Goal: Information Seeking & Learning: Learn about a topic

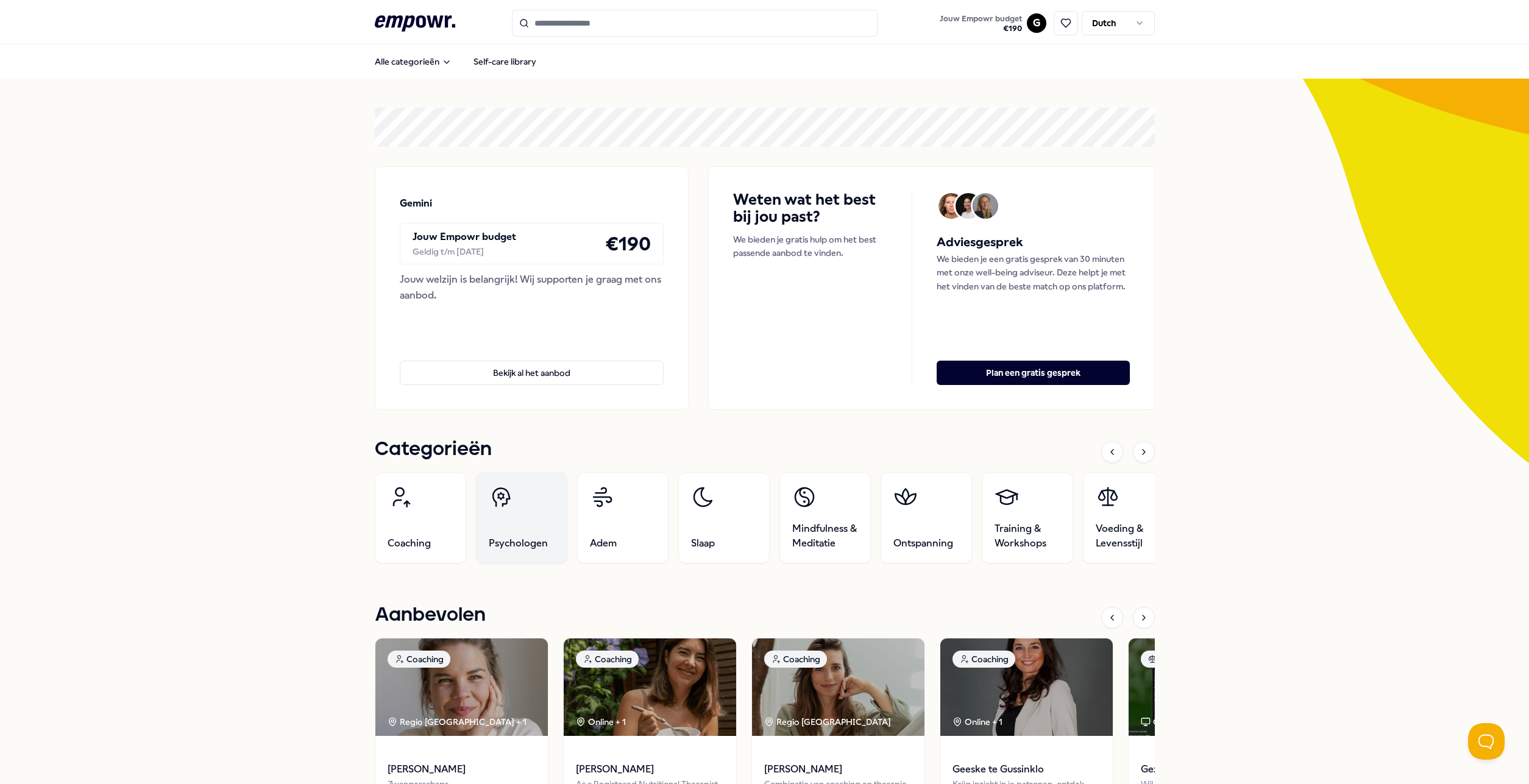
click at [509, 534] on link "Psychologen" at bounding box center [521, 517] width 91 height 91
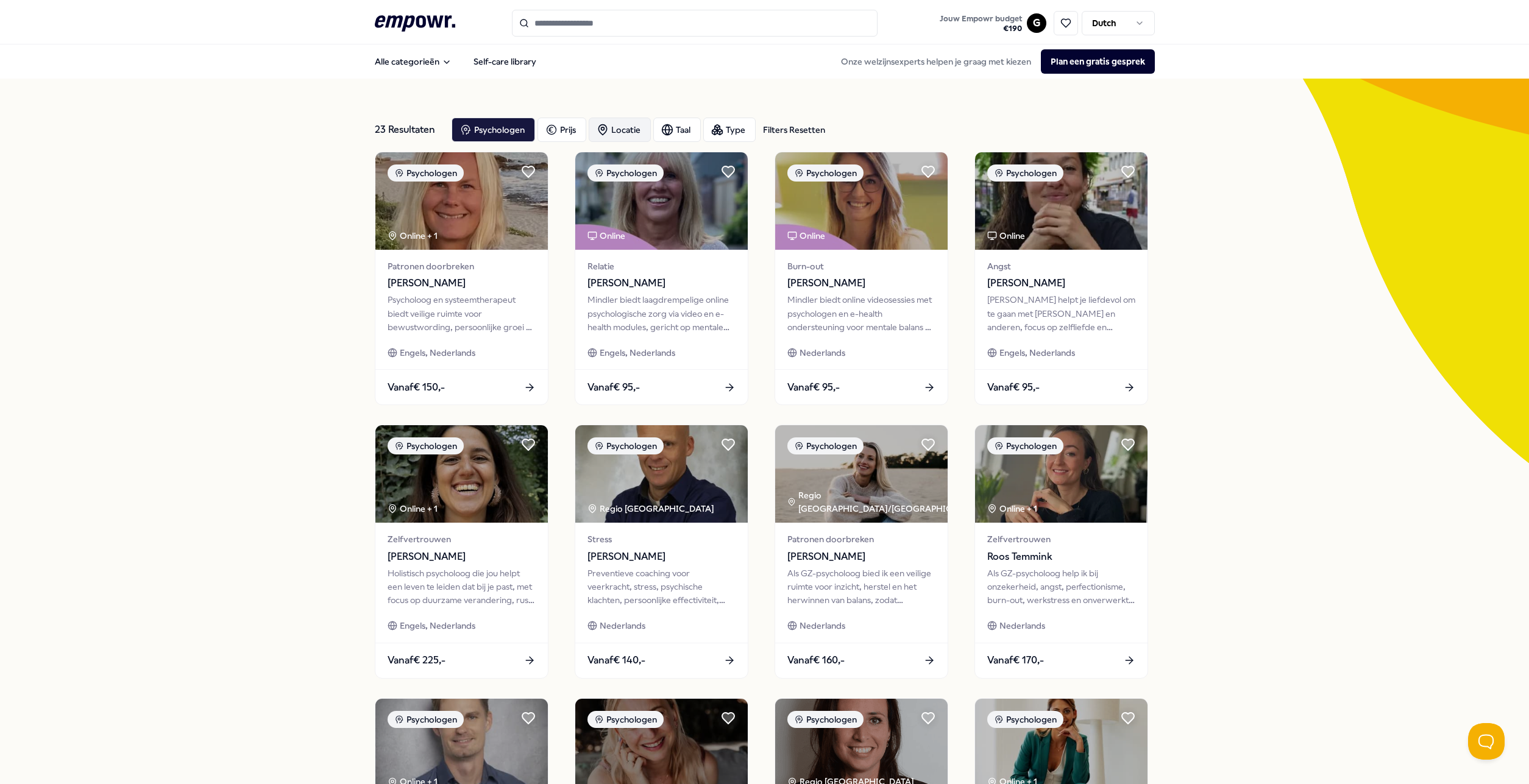
click at [624, 129] on div "Locatie" at bounding box center [620, 129] width 62 height 24
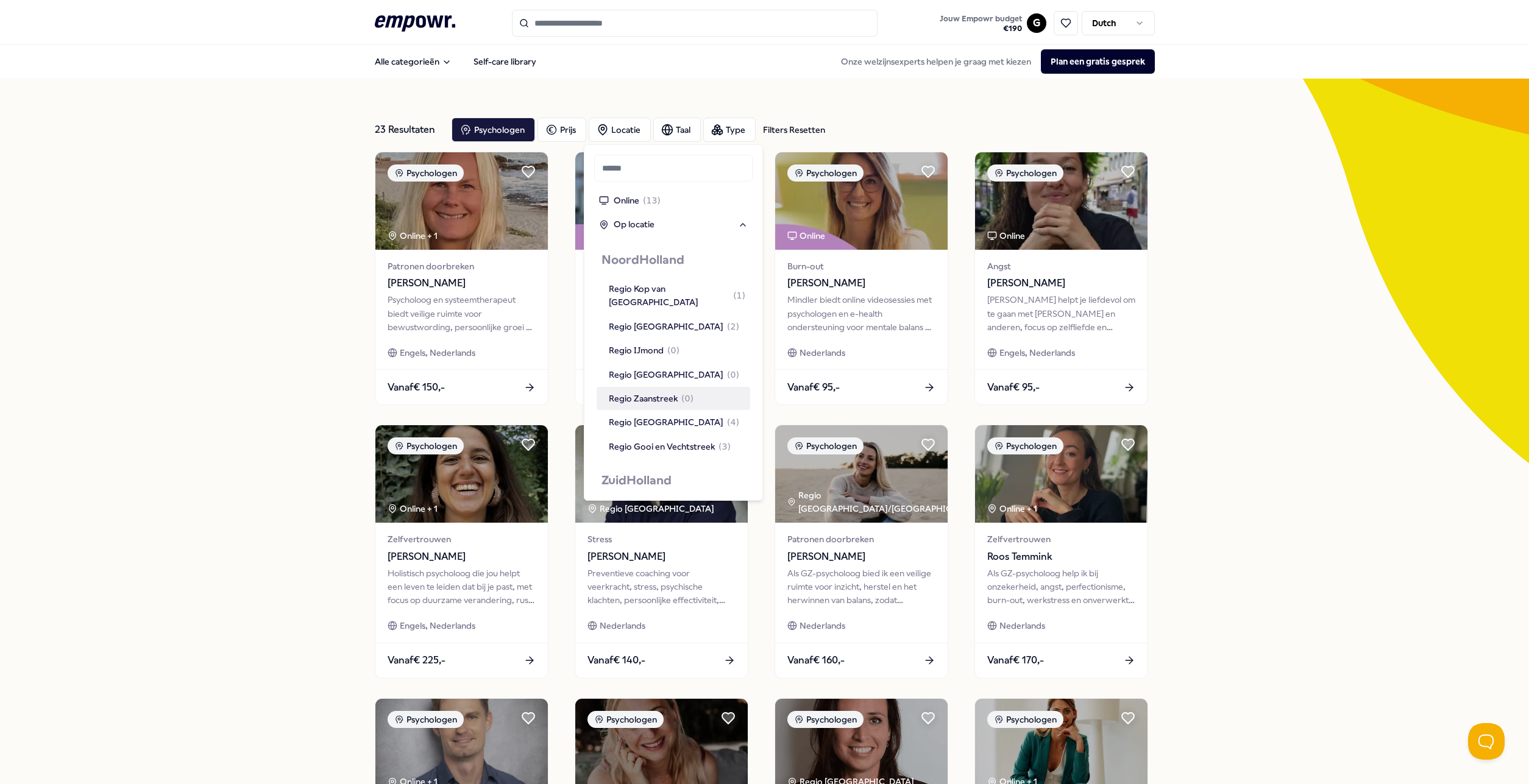
scroll to position [702, 0]
click at [657, 379] on div "Regio Alkmaar ( 2 )" at bounding box center [674, 385] width 130 height 13
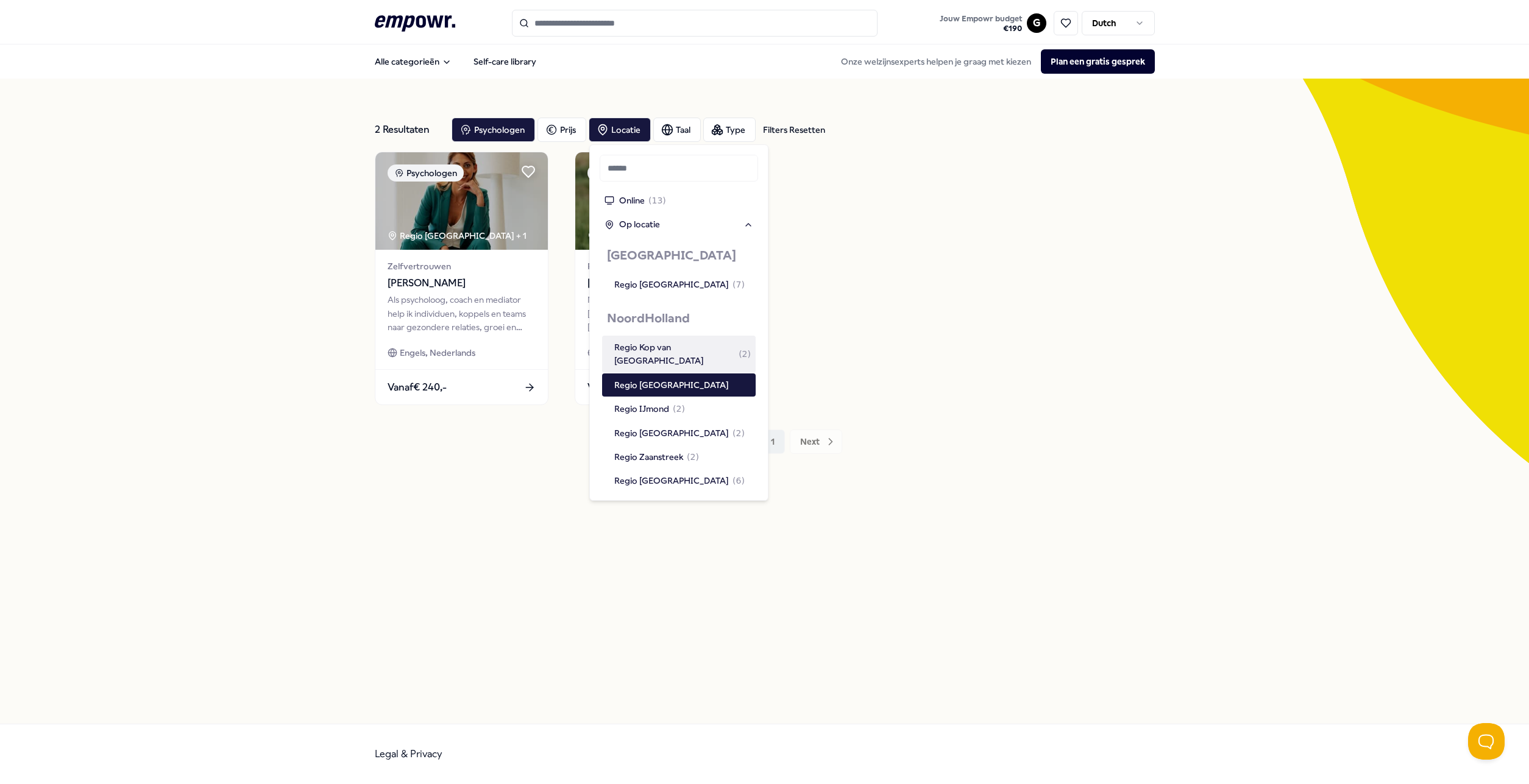
click at [255, 277] on div "2 Resultaten Filters Resetten Psychologen [PERSON_NAME] Taal Type Filters Reset…" at bounding box center [764, 402] width 1529 height 645
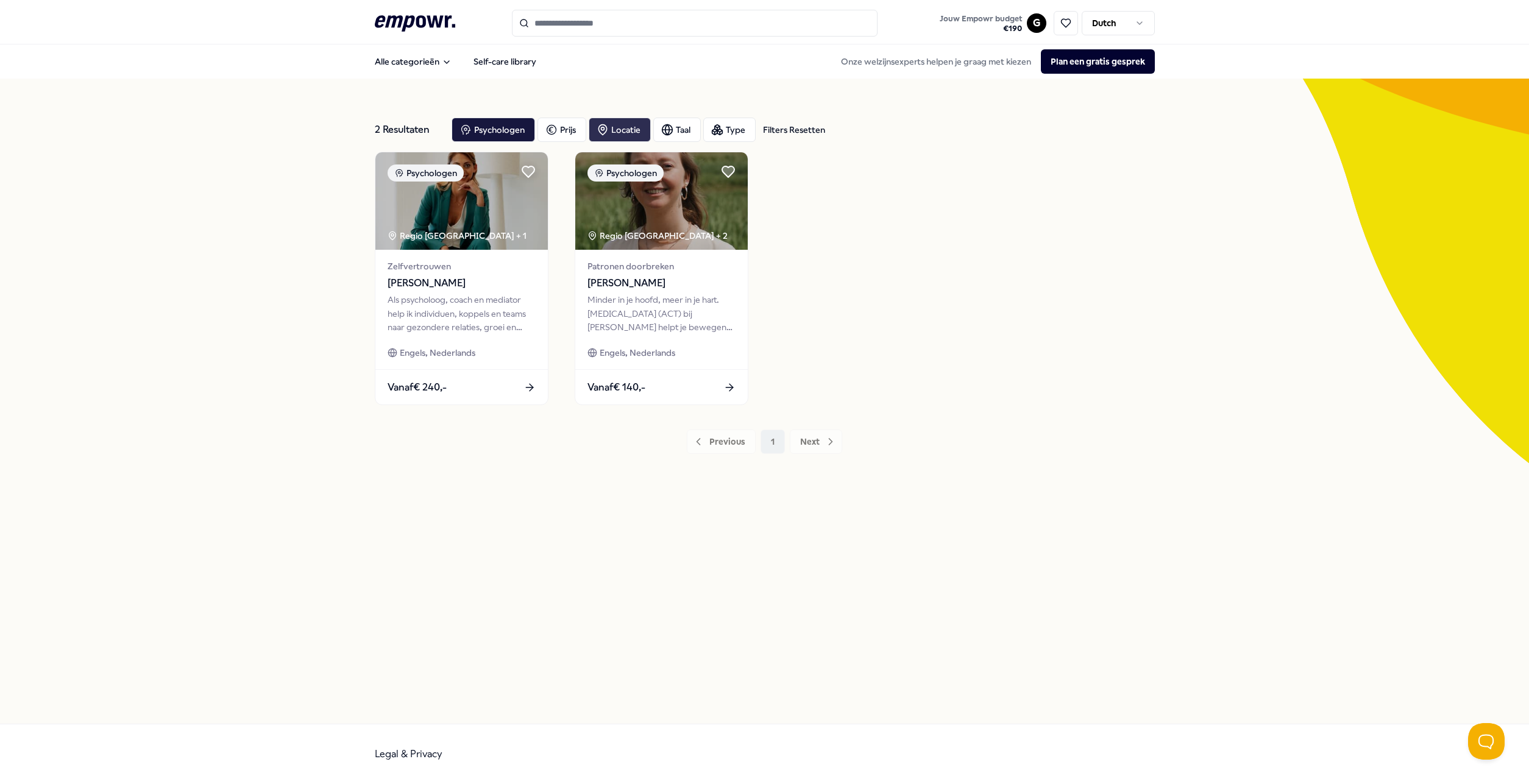
click at [607, 127] on icon "button" at bounding box center [603, 129] width 12 height 12
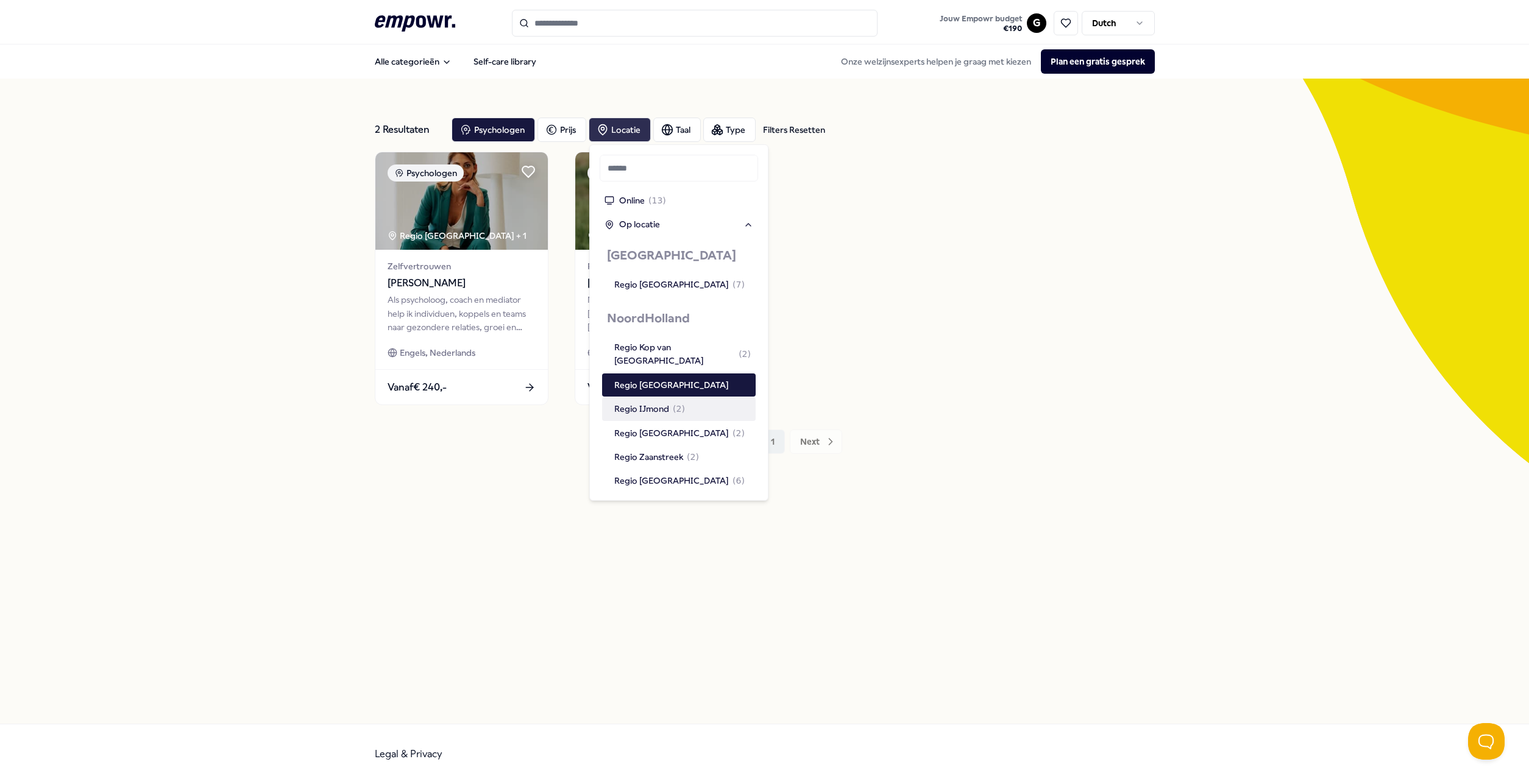
click at [656, 402] on div "Regio IJmond ( 2 )" at bounding box center [649, 409] width 71 height 13
click at [655, 379] on div "Regio [GEOGRAPHIC_DATA]" at bounding box center [671, 385] width 114 height 13
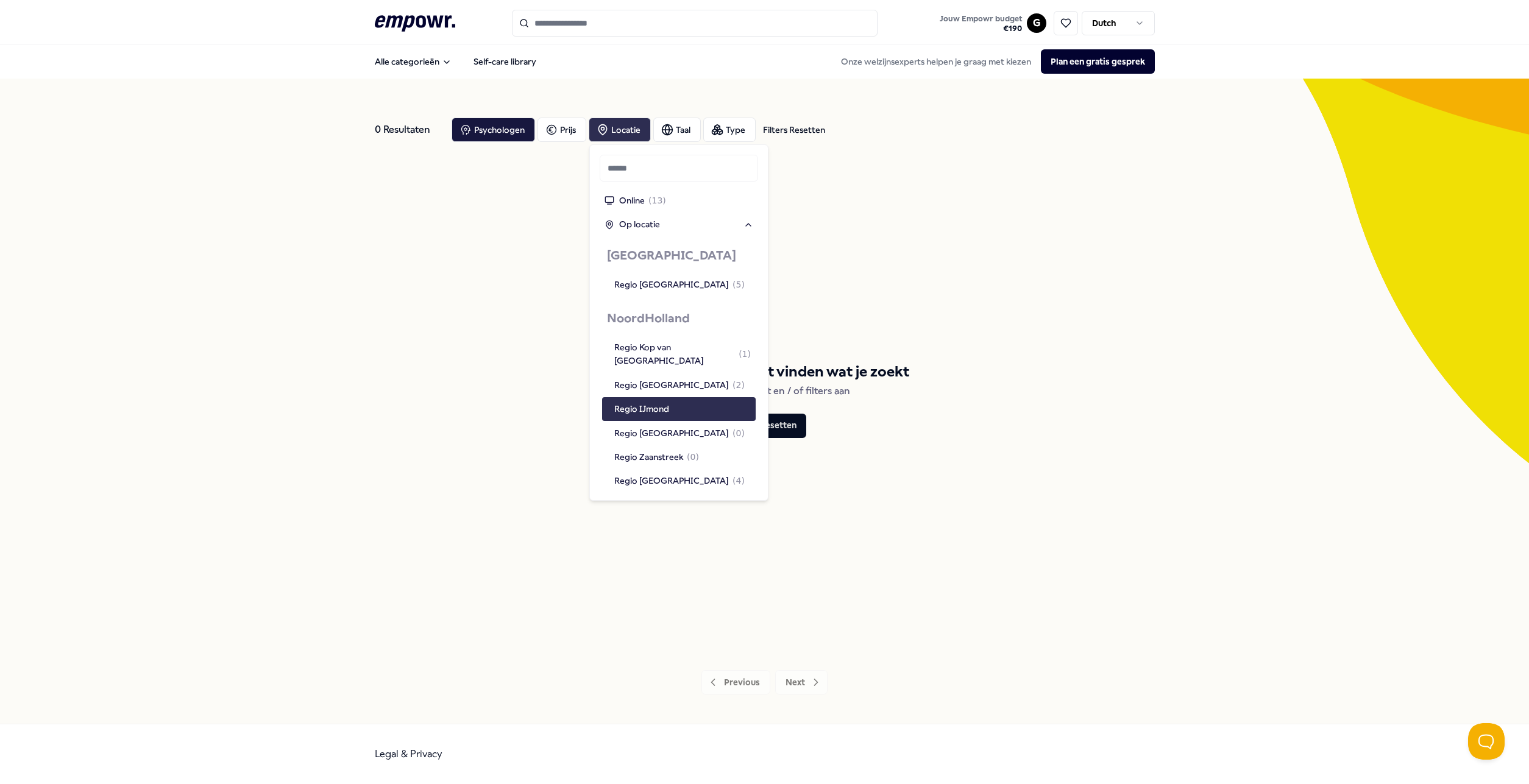
click at [661, 402] on div "Regio IJmond" at bounding box center [641, 409] width 55 height 13
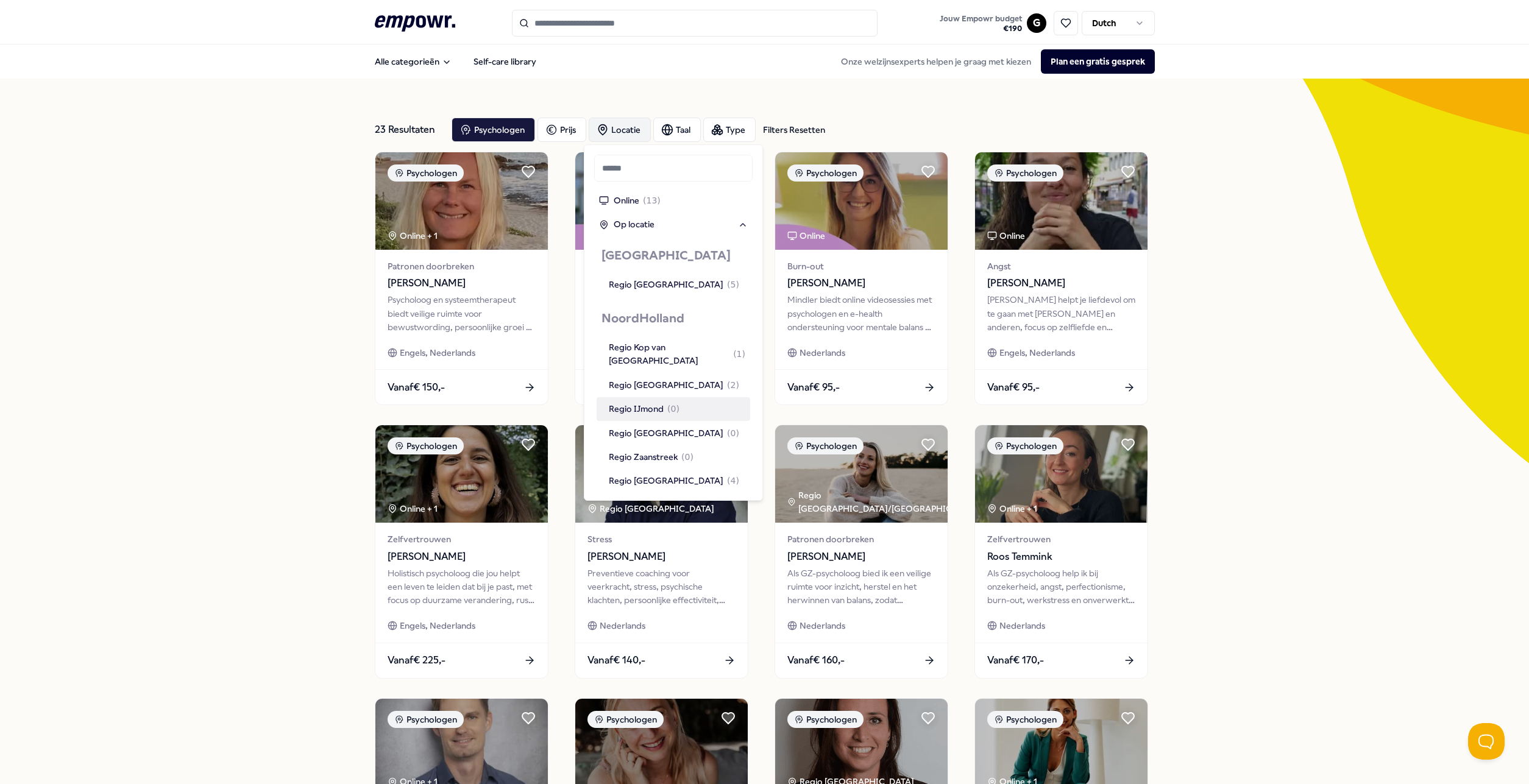
click at [647, 402] on div "Regio IJmond ( 0 )" at bounding box center [644, 409] width 71 height 13
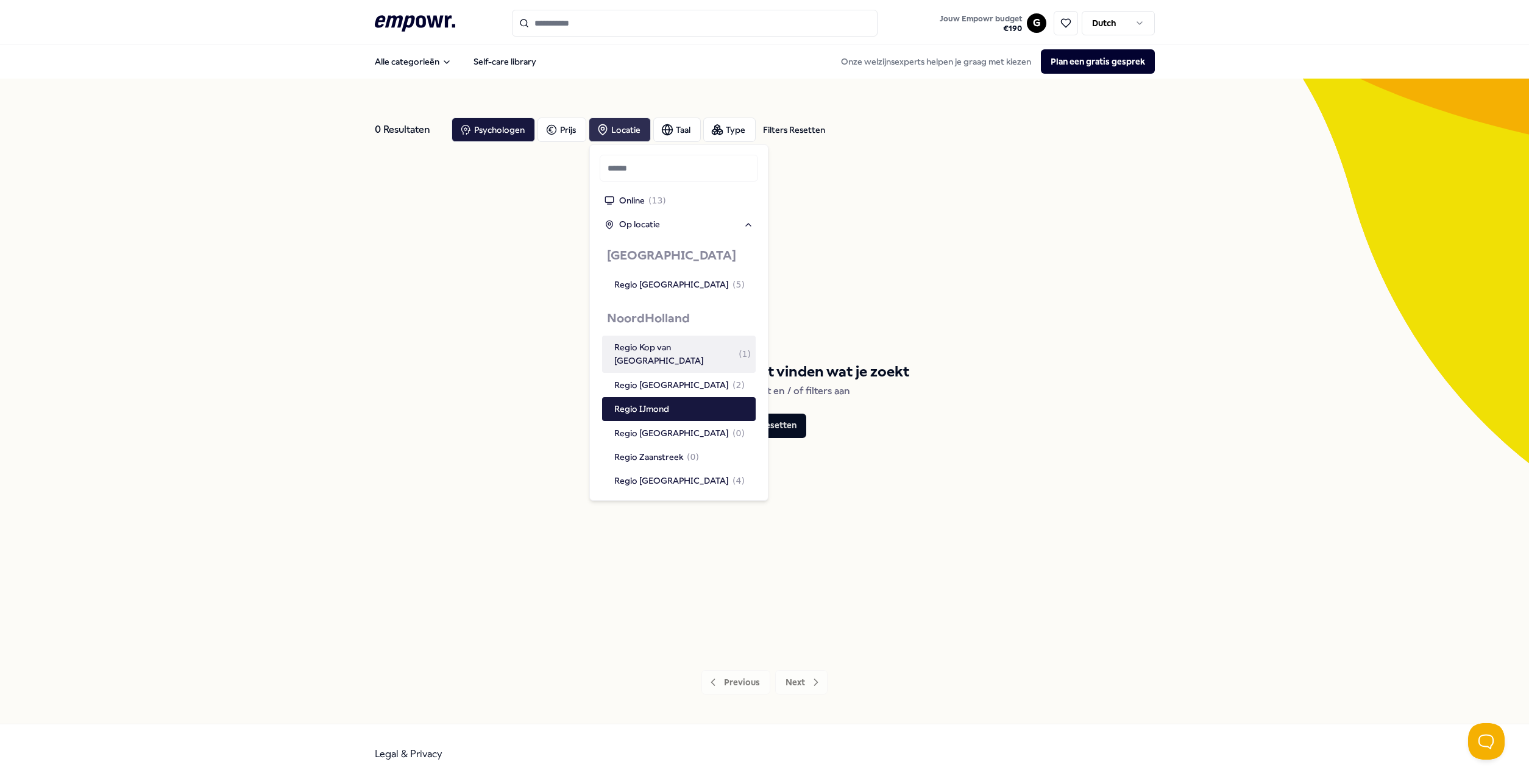
click at [644, 340] on div "Regio Kop van [GEOGRAPHIC_DATA] ( 1 )" at bounding box center [682, 354] width 137 height 28
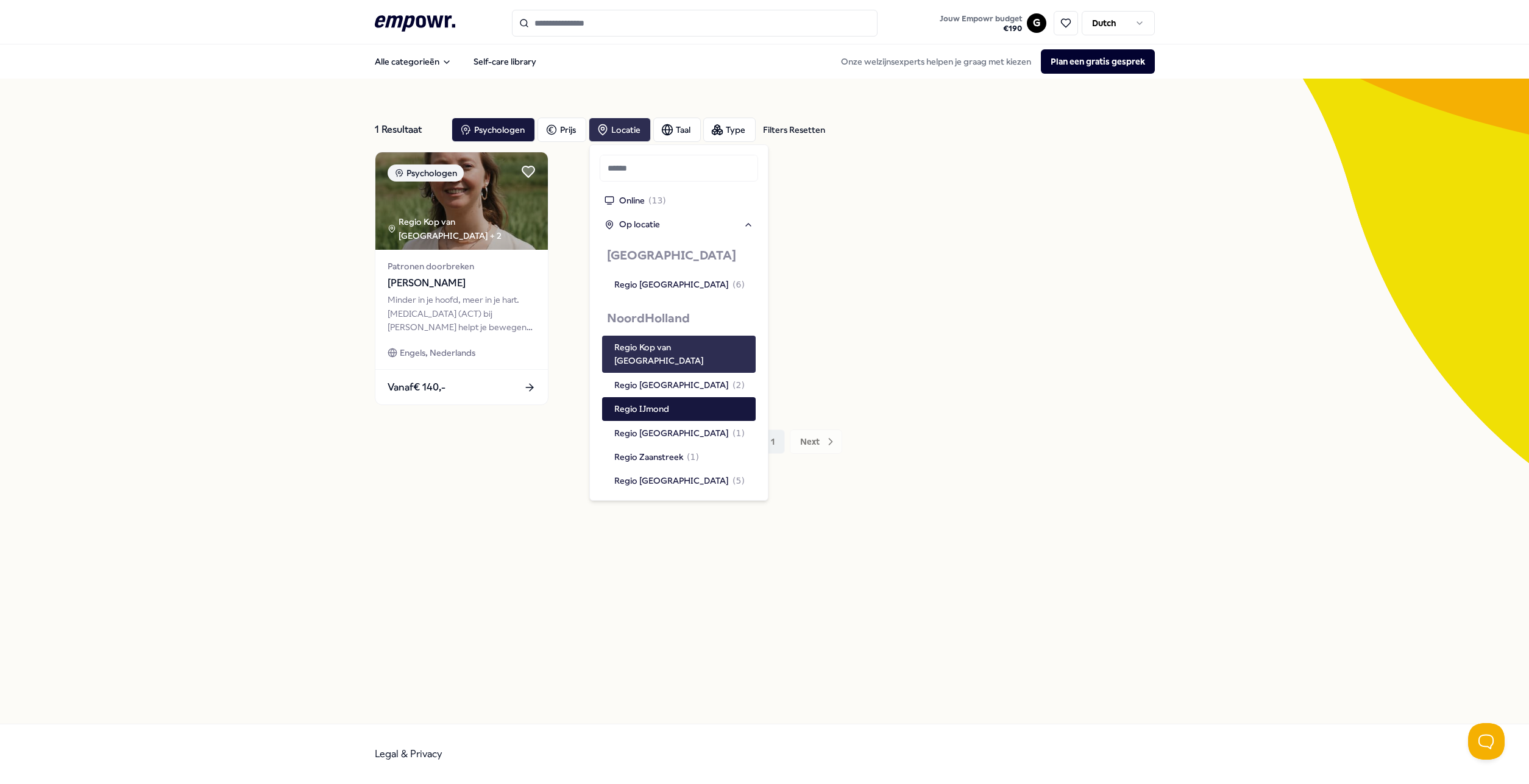
click at [657, 340] on div "Regio Kop van [GEOGRAPHIC_DATA]" at bounding box center [682, 354] width 137 height 28
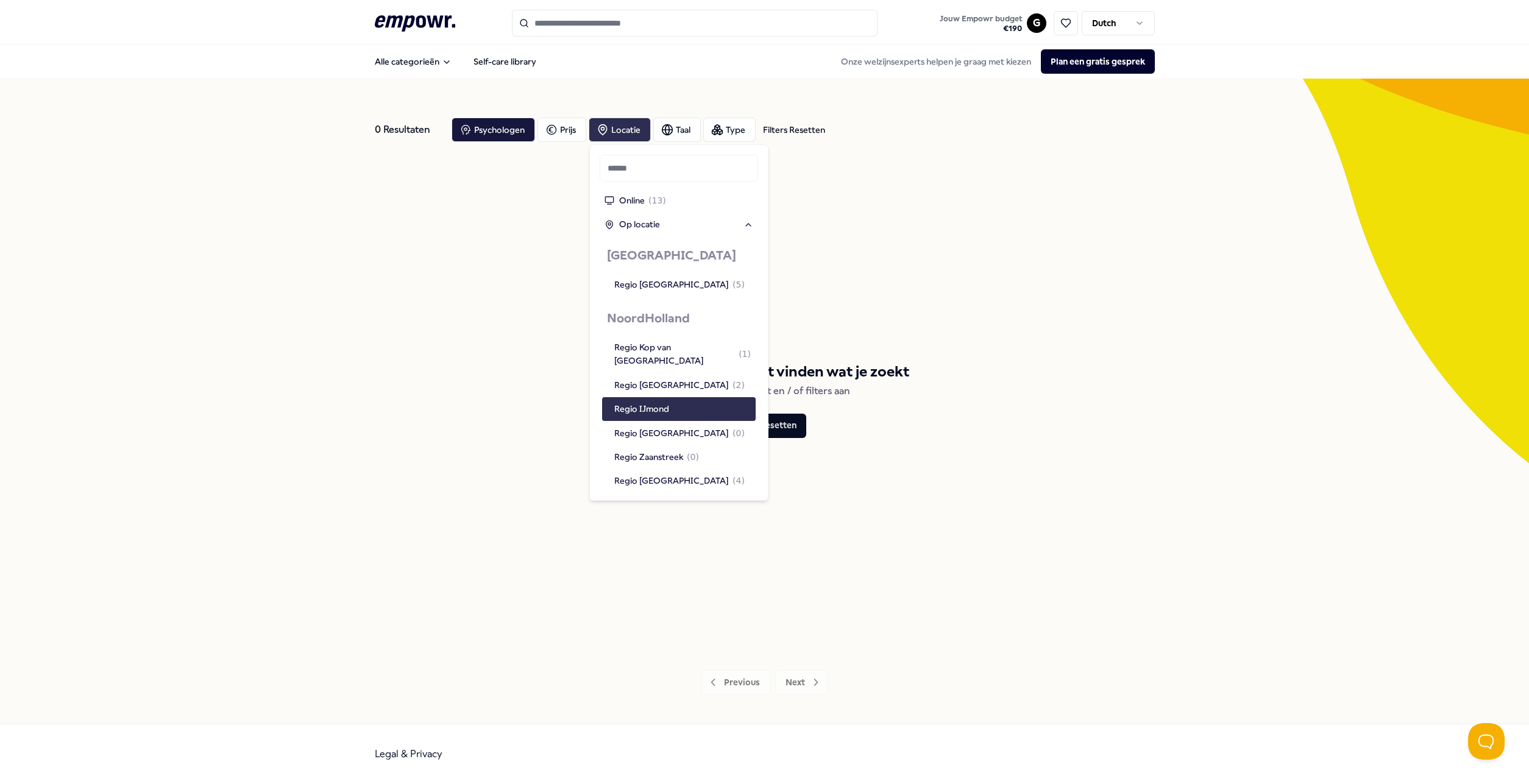
click at [655, 402] on div "Regio IJmond" at bounding box center [641, 409] width 55 height 13
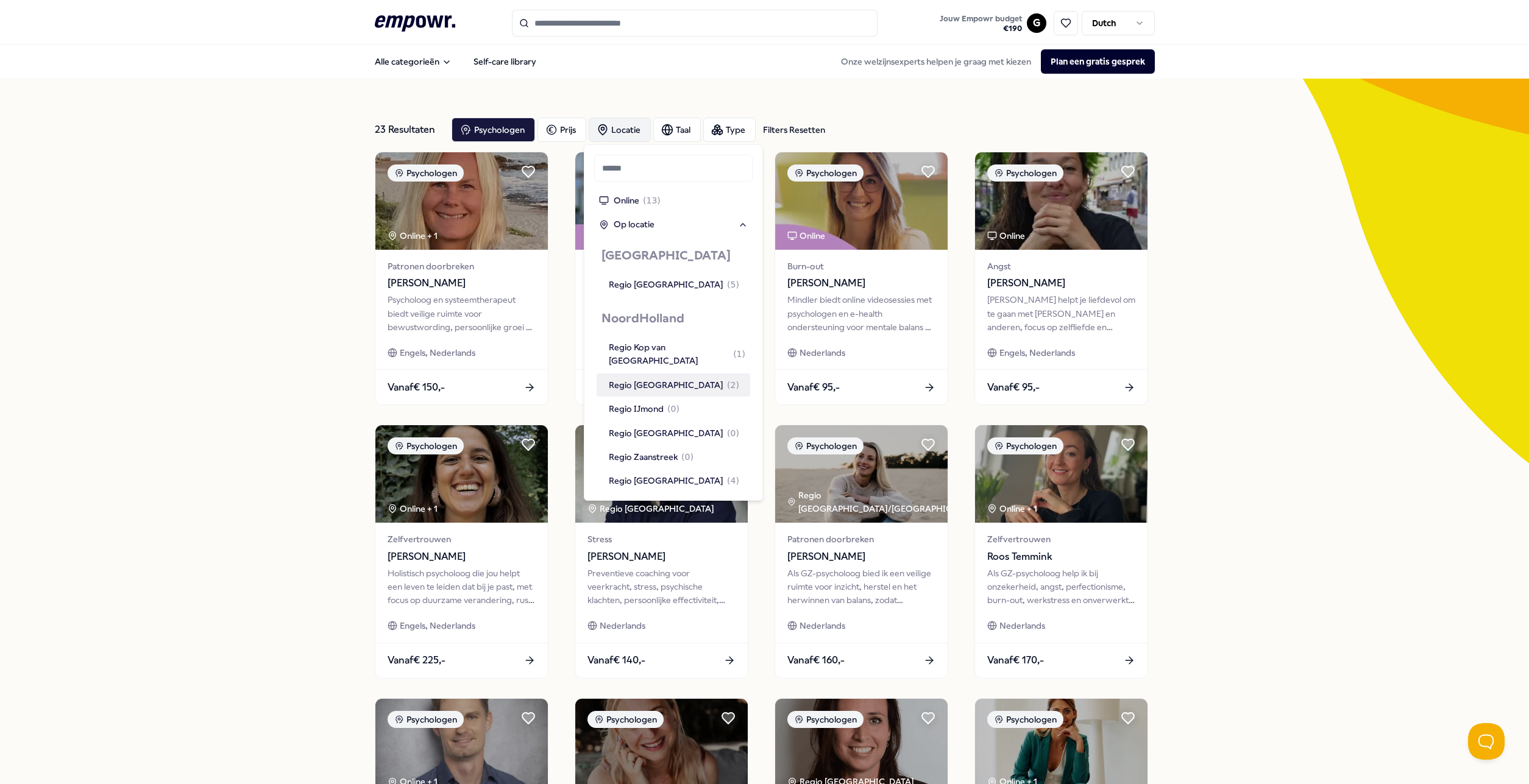
click at [650, 379] on div "Regio Alkmaar ( 2 )" at bounding box center [674, 385] width 130 height 13
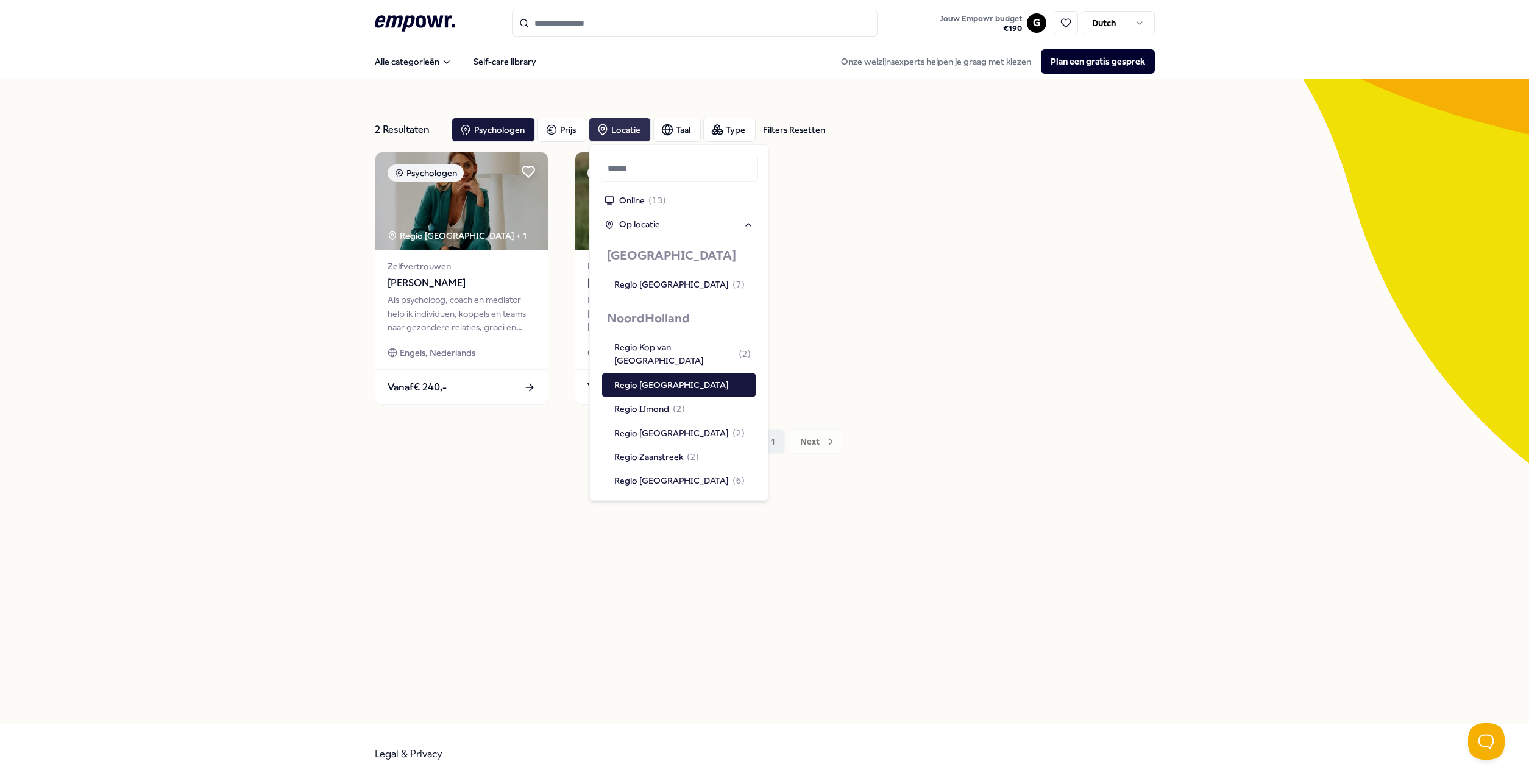
scroll to position [702, 0]
click at [319, 547] on div "2 Resultaten Filters Resetten Psychologen [PERSON_NAME] Taal Type Filters Reset…" at bounding box center [764, 402] width 1529 height 645
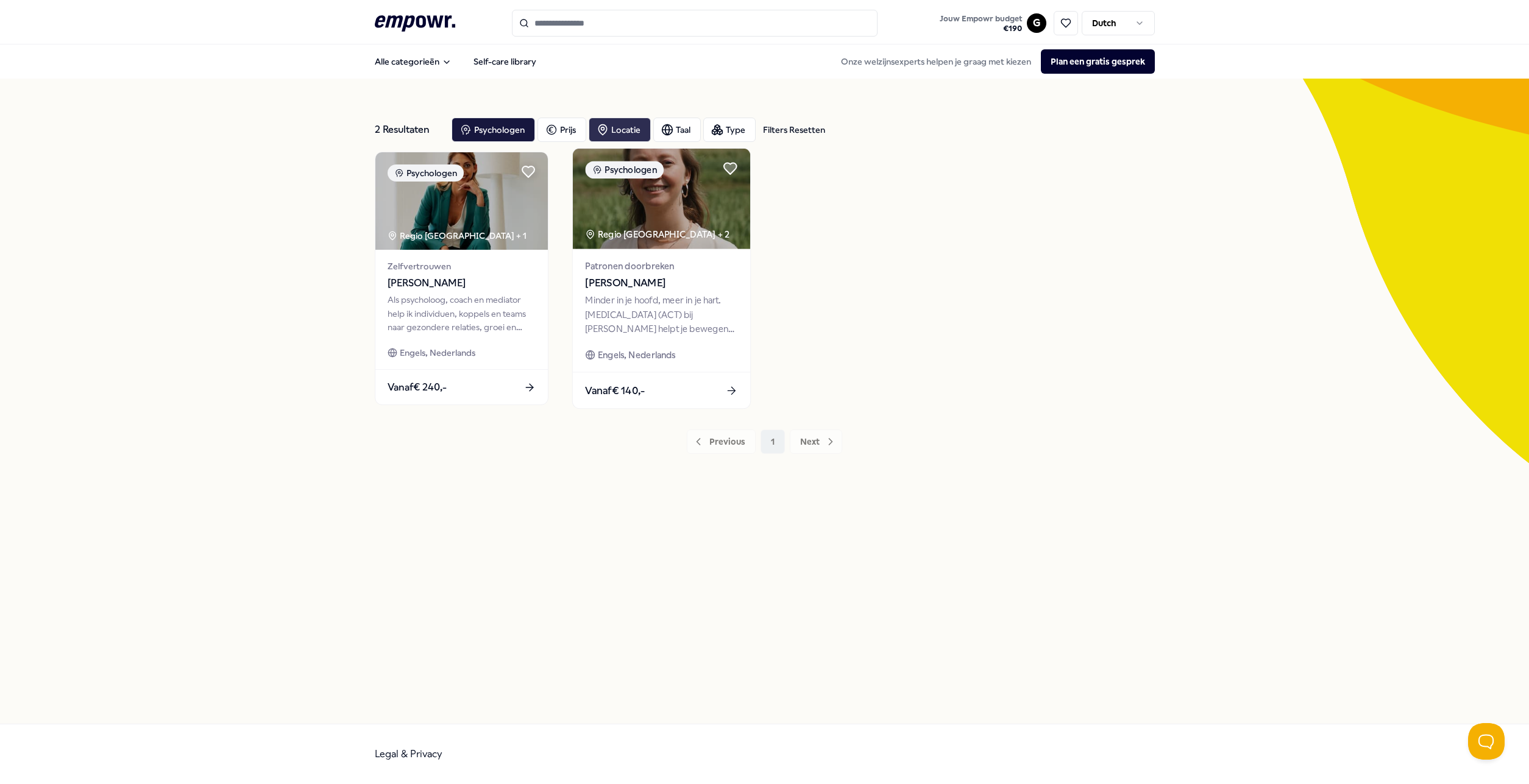
click at [642, 283] on span "[PERSON_NAME]" at bounding box center [661, 283] width 153 height 16
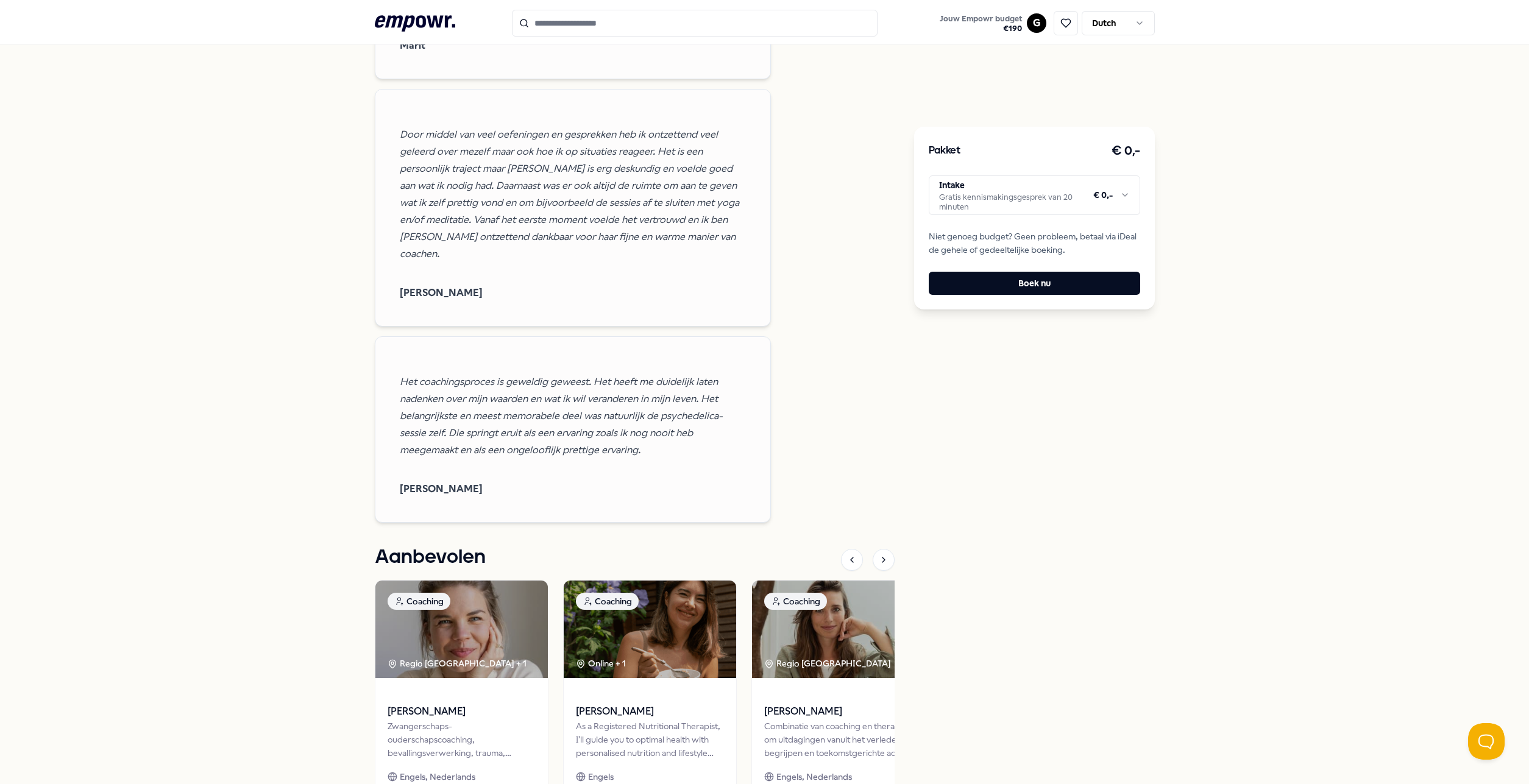
scroll to position [1583, 0]
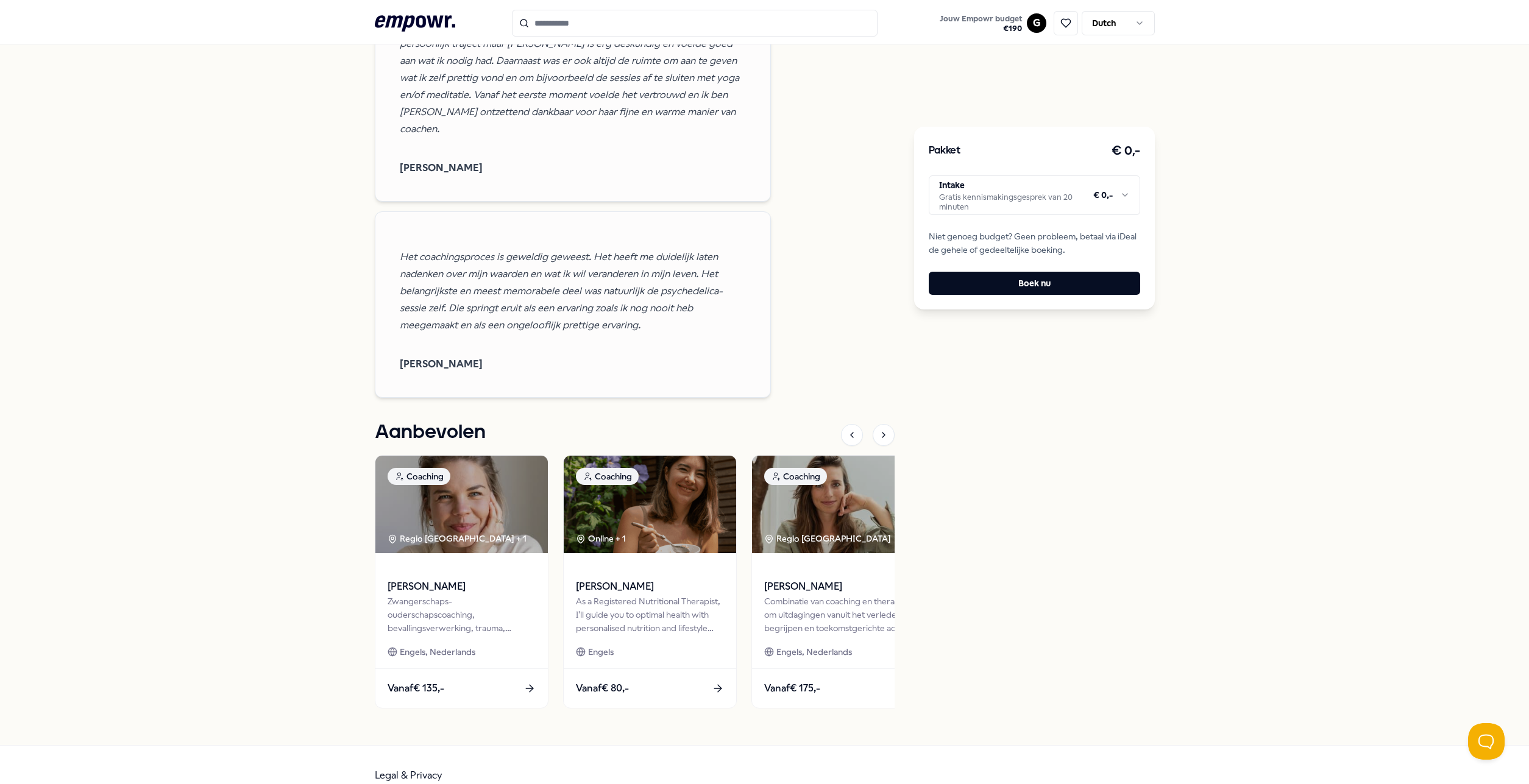
click at [1117, 193] on html ".empowr-logo_svg__cls-1{fill:#03032f} Jouw Empowr budget € 190 G Dutch Alle cat…" at bounding box center [764, 392] width 1529 height 784
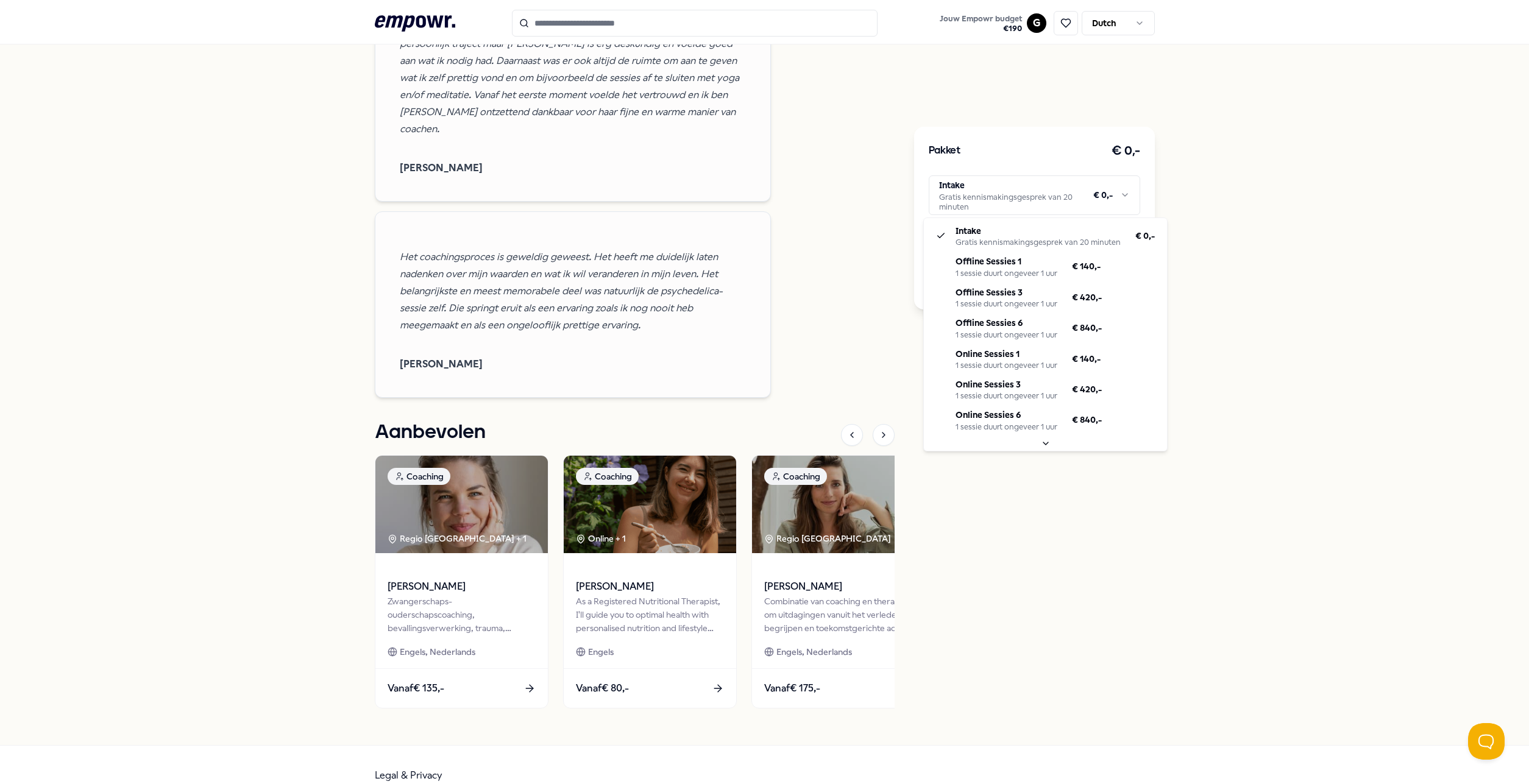
click at [1378, 264] on html ".empowr-logo_svg__cls-1{fill:#03032f} Jouw Empowr budget € 190 G Dutch Alle cat…" at bounding box center [764, 392] width 1529 height 784
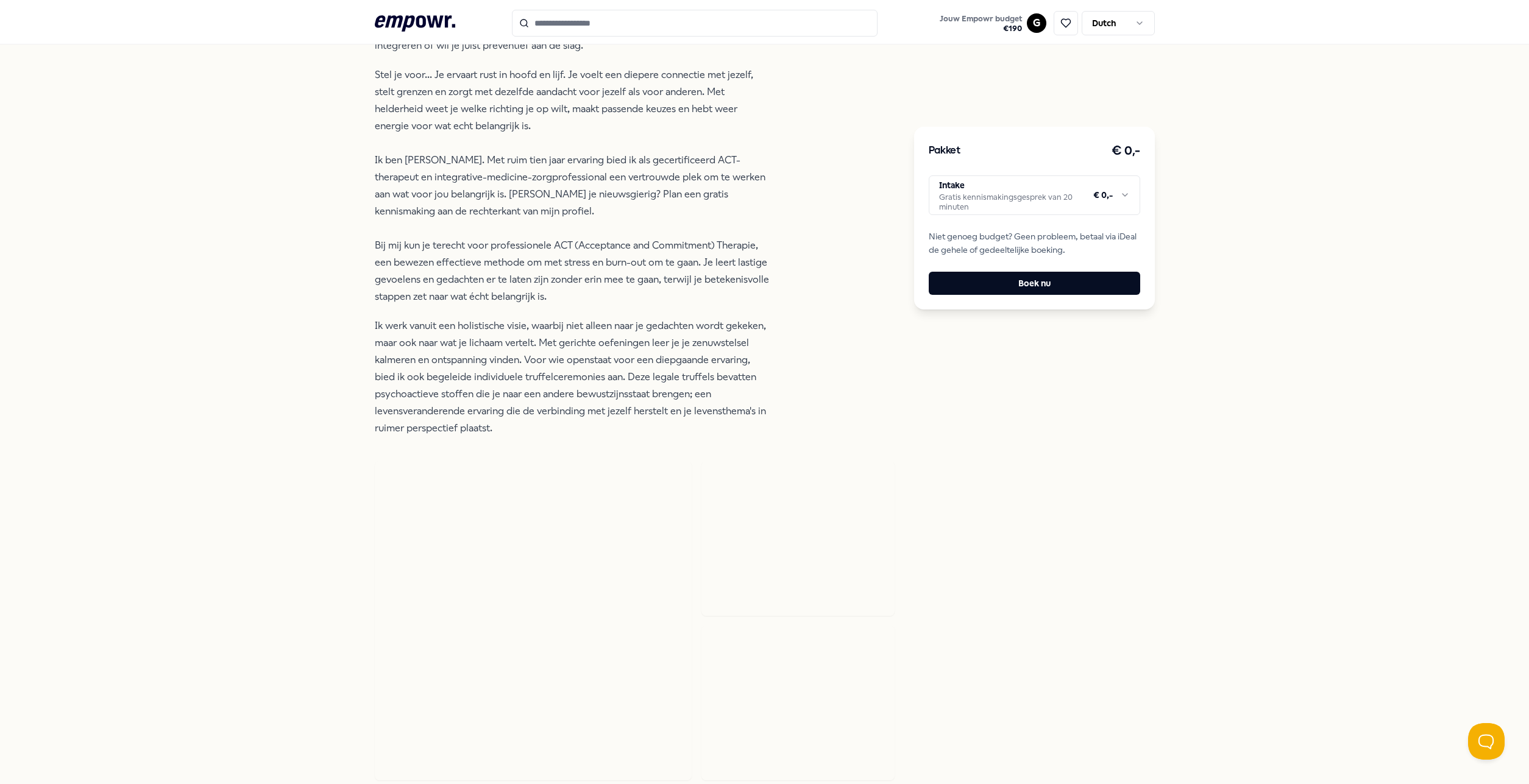
scroll to position [0, 0]
